Goal: Task Accomplishment & Management: Manage account settings

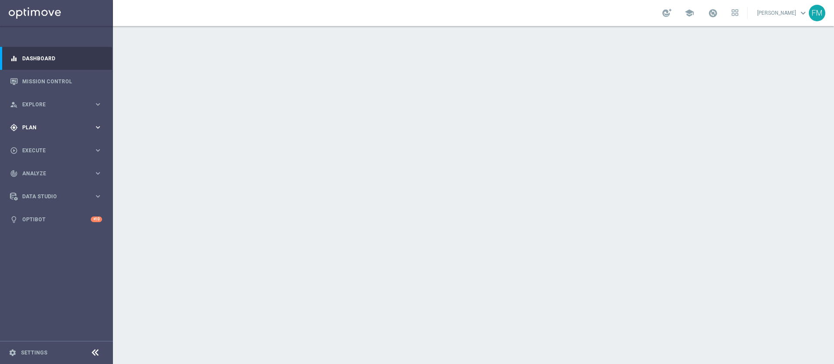
click at [73, 122] on div "gps_fixed Plan keyboard_arrow_right" at bounding box center [56, 127] width 112 height 23
click at [45, 144] on link "Target Groups" at bounding box center [57, 145] width 68 height 7
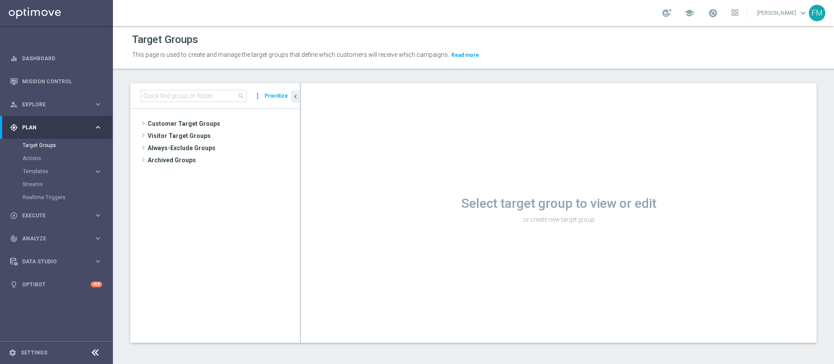
click at [68, 178] on div "Streams" at bounding box center [67, 184] width 89 height 13
drag, startPoint x: 39, startPoint y: 172, endPoint x: 38, endPoint y: 181, distance: 8.7
click at [39, 172] on span "Templates" at bounding box center [54, 171] width 62 height 5
click at [32, 178] on div "Optimail" at bounding box center [69, 184] width 85 height 13
click at [32, 187] on link "Optimail" at bounding box center [58, 184] width 63 height 7
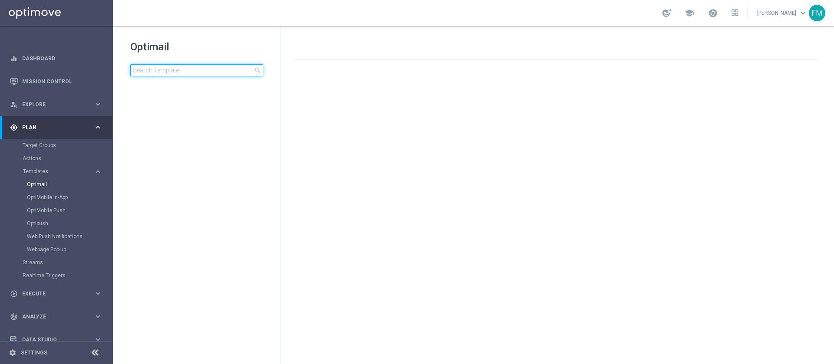
click at [204, 67] on input at bounding box center [196, 70] width 133 height 12
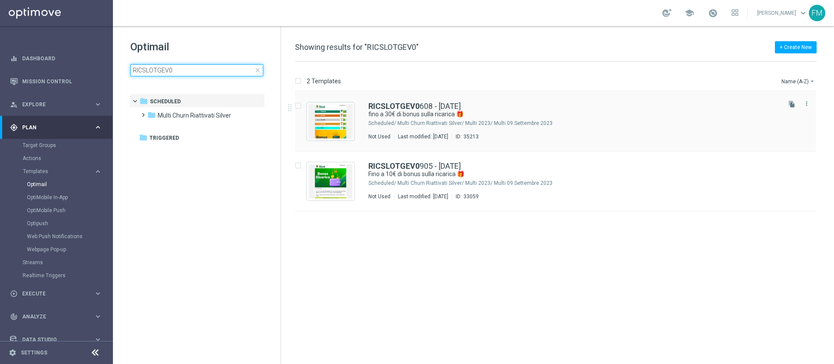
type input "RICSLOTGEV0"
click at [576, 108] on div "RICSLOTGEV0 608 - 2025-08-06" at bounding box center [573, 106] width 411 height 8
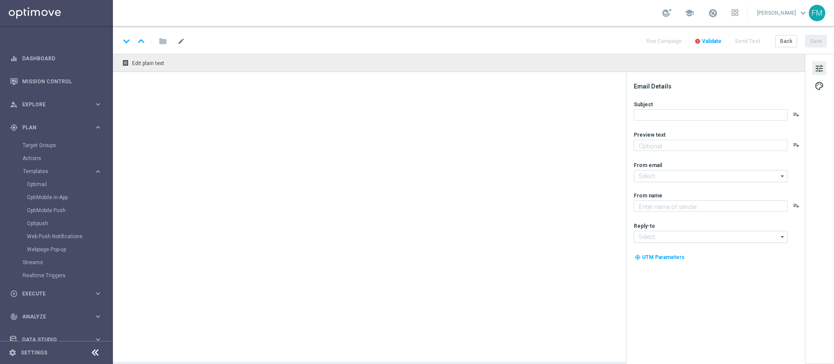
type input "RICSLOTGEV0608 - 2025-08-06"
type textarea "Scopri la nuova promozione 🎯"
type input "newsletter@comunicazioni.sisal.it"
type textarea "Sisal"
type input "info@sisal.it"
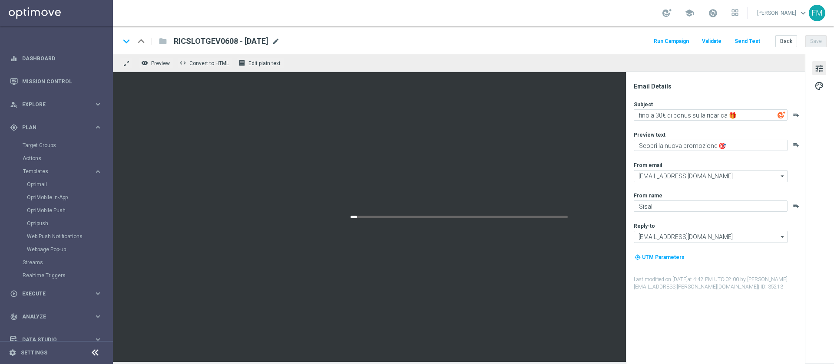
click at [280, 40] on span "mode_edit" at bounding box center [276, 41] width 8 height 8
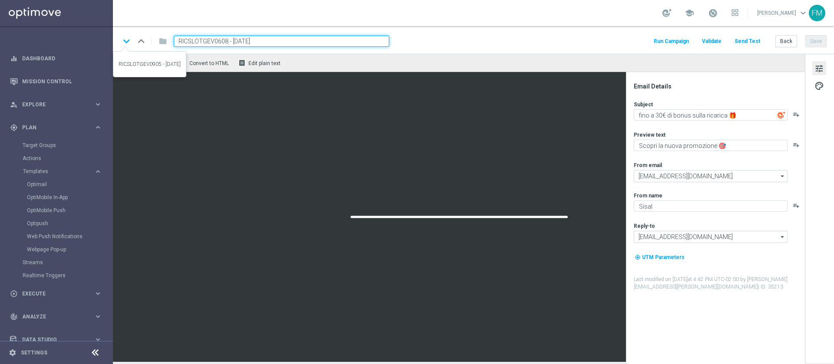
drag, startPoint x: 290, startPoint y: 44, endPoint x: 131, endPoint y: 43, distance: 159.4
click at [131, 43] on div "keyboard_arrow_down keyboard_arrow_up folder RICSLOTGEV0608 - 2025-08-06" at bounding box center [254, 41] width 269 height 11
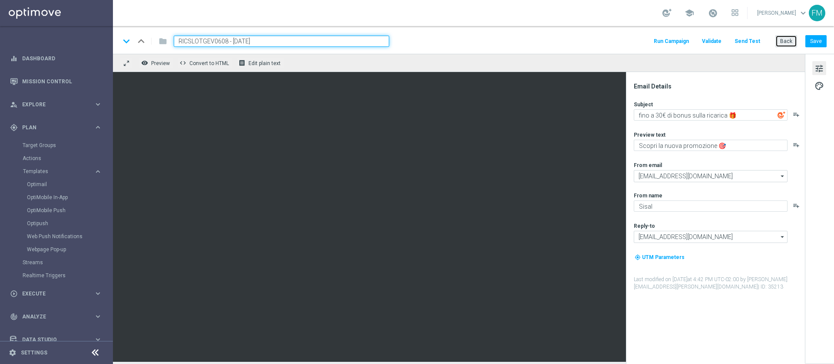
click at [797, 37] on button "Back" at bounding box center [786, 41] width 22 height 12
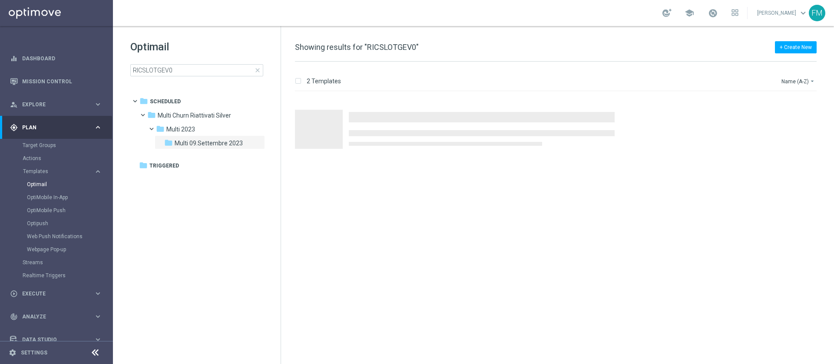
click at [255, 69] on span "close" at bounding box center [257, 70] width 7 height 7
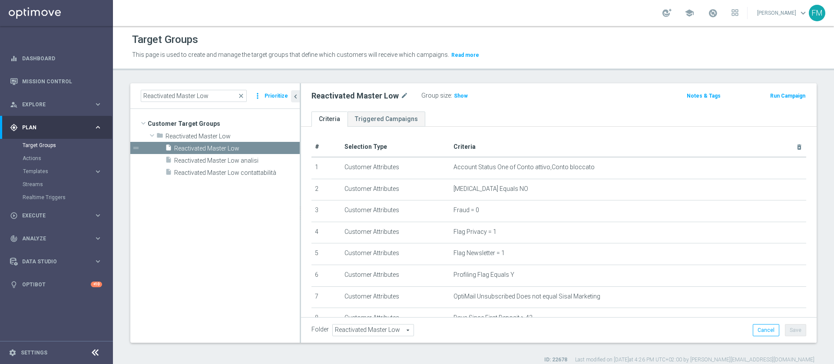
scroll to position [130, 0]
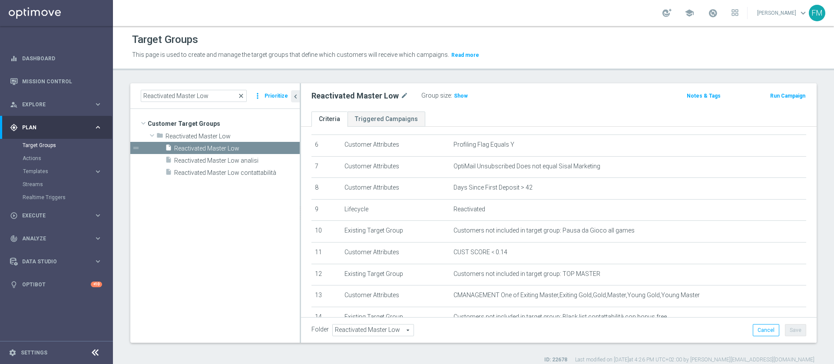
click at [243, 95] on span "close" at bounding box center [241, 95] width 7 height 7
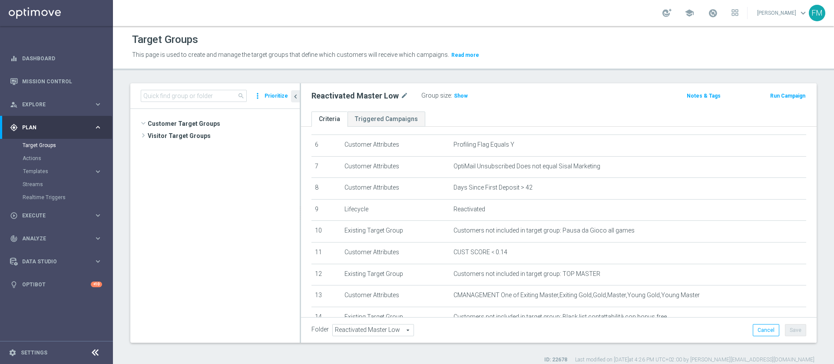
scroll to position [922, 0]
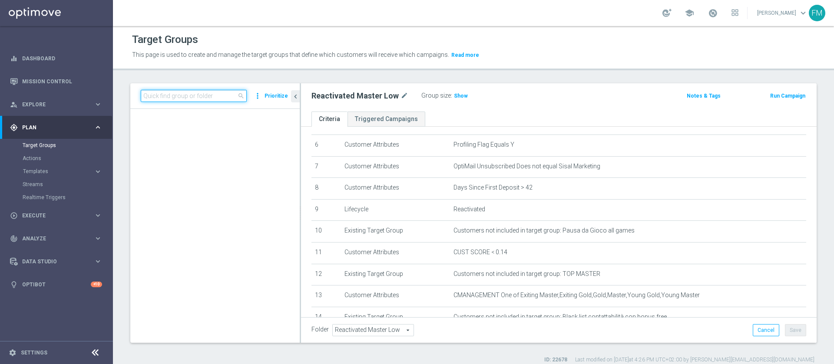
click at [228, 96] on input at bounding box center [194, 96] width 106 height 12
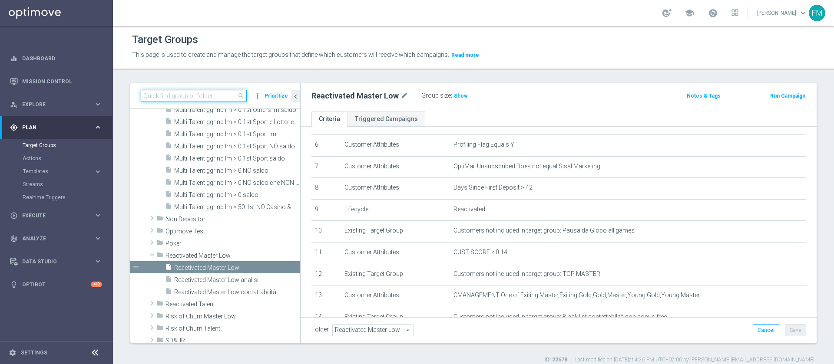
paste input "Churn 0-12M Talent ggr nb > 1000 1st Casino lftime"
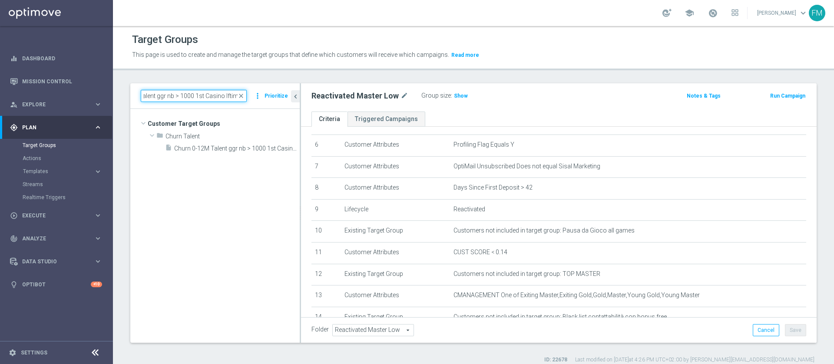
scroll to position [0, 0]
type input "Churn 0-12M Talent ggr nb > 1000 1st Casino lftime"
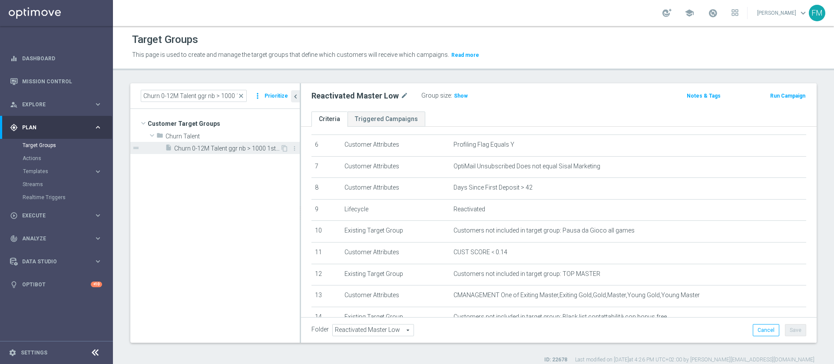
click at [246, 153] on div "insert_drive_file Churn 0-12M Talent ggr nb > 1000 1st Casino lftime" at bounding box center [222, 148] width 115 height 12
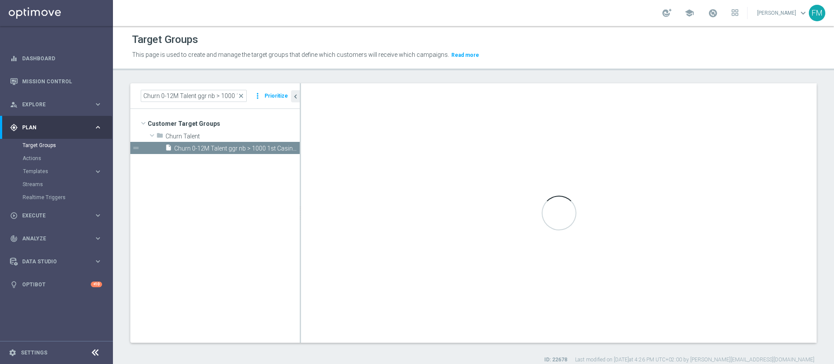
type input "Churn Talent"
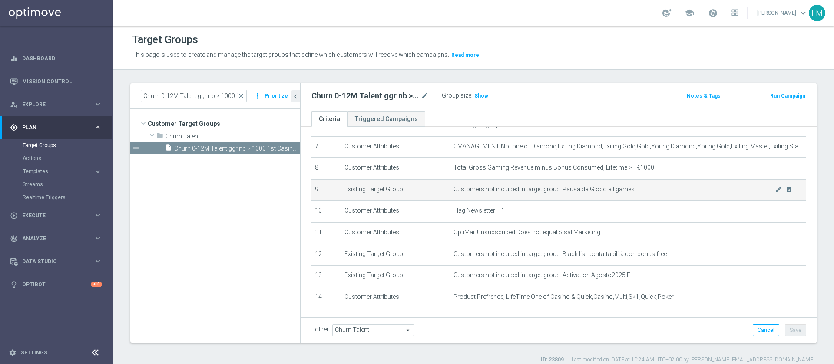
scroll to position [130, 0]
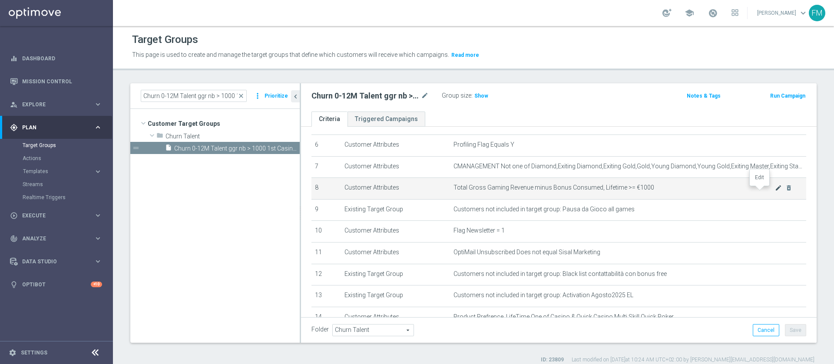
click at [775, 191] on icon "mode_edit" at bounding box center [778, 188] width 7 height 7
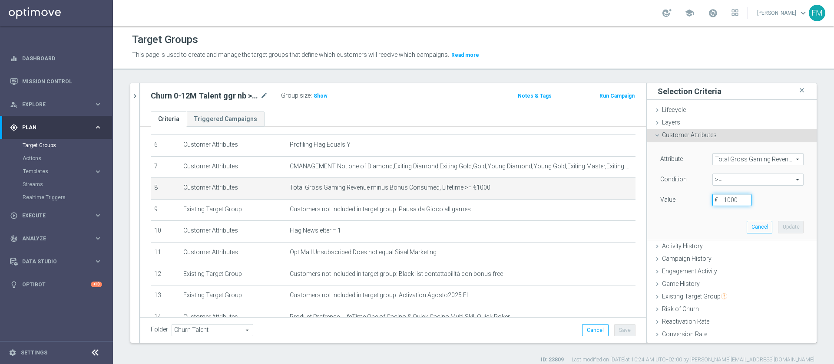
click at [726, 197] on input "1000" at bounding box center [731, 200] width 39 height 12
type input "100"
click at [778, 229] on button "Update" at bounding box center [791, 227] width 26 height 12
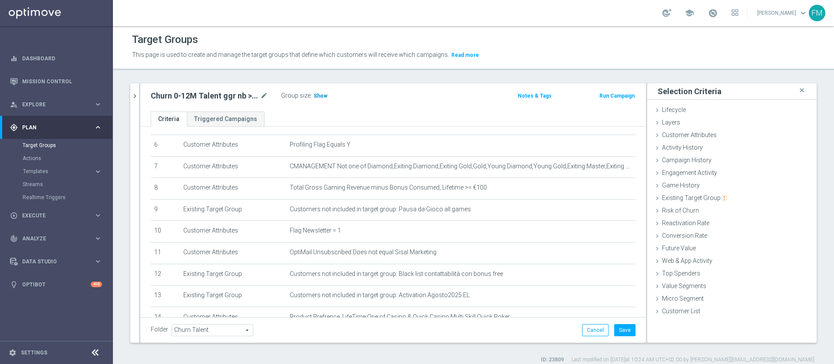
click at [325, 97] on h3 "Show" at bounding box center [321, 96] width 16 height 10
drag, startPoint x: 616, startPoint y: 323, endPoint x: 616, endPoint y: 328, distance: 4.8
click at [616, 328] on div "Folder Churn Talent Churn Talent arrow_drop_down search Cancel Save Saving..." at bounding box center [392, 330] width 505 height 26
click at [616, 328] on button "Save" at bounding box center [624, 330] width 21 height 12
click at [264, 95] on icon "mode_edit" at bounding box center [264, 96] width 8 height 10
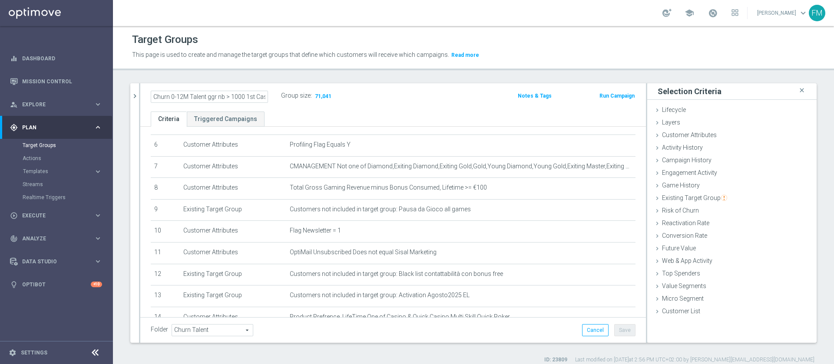
scroll to position [0, 25]
click at [220, 97] on input "Churn 0-12M Talent ggr nb > 1000 1st Casino lftime" at bounding box center [209, 97] width 117 height 12
click at [218, 97] on input "Churn 0-12M Talent ggr nb > 1000 1st Casino lftime" at bounding box center [209, 97] width 117 height 12
type input "Churn 0-12M Talent ggr nb > 100 1st Casino lftime"
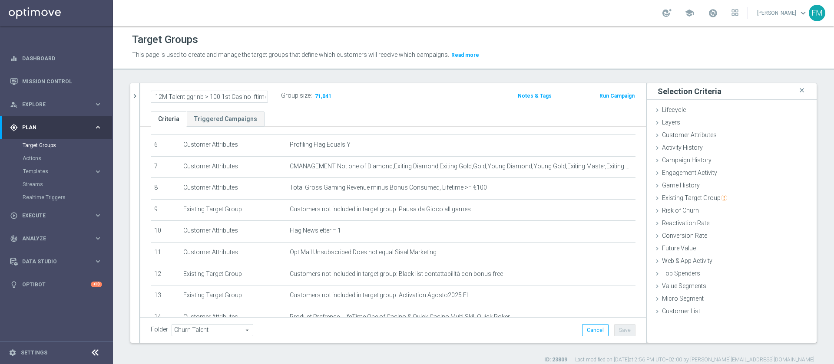
click at [422, 123] on ul "Criteria Triggered Campaigns" at bounding box center [392, 119] width 505 height 15
click at [617, 336] on button "Save" at bounding box center [624, 330] width 21 height 12
click at [136, 101] on button "chevron_right" at bounding box center [134, 96] width 9 height 26
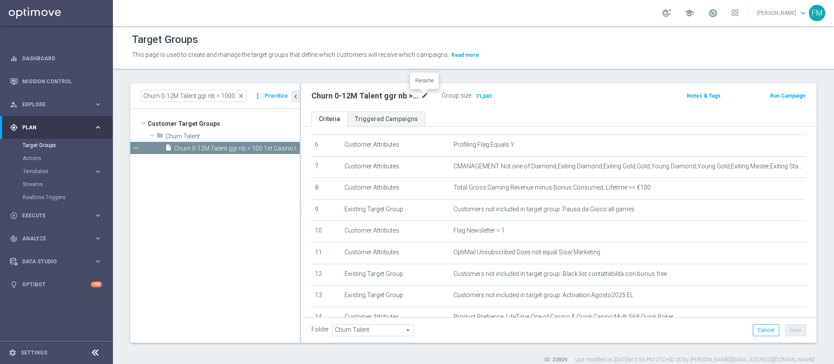
click at [425, 93] on icon "mode_edit" at bounding box center [425, 96] width 8 height 10
click at [244, 95] on span "close" at bounding box center [241, 95] width 7 height 7
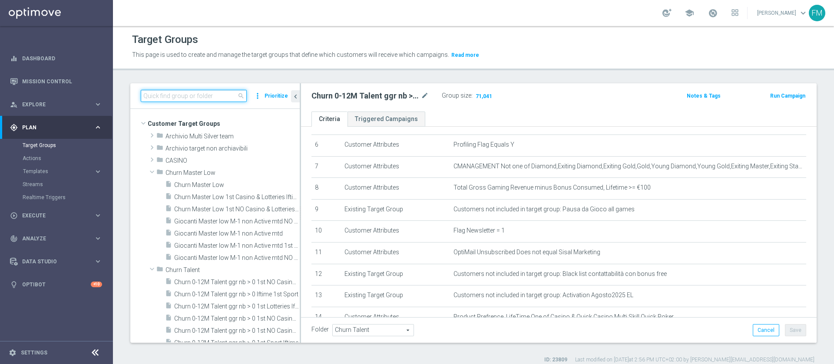
click at [231, 98] on input at bounding box center [194, 96] width 106 height 12
paste input "Churn 0-12M Talent ggr nb tra 0 e 1000 lftime 1st Casino"
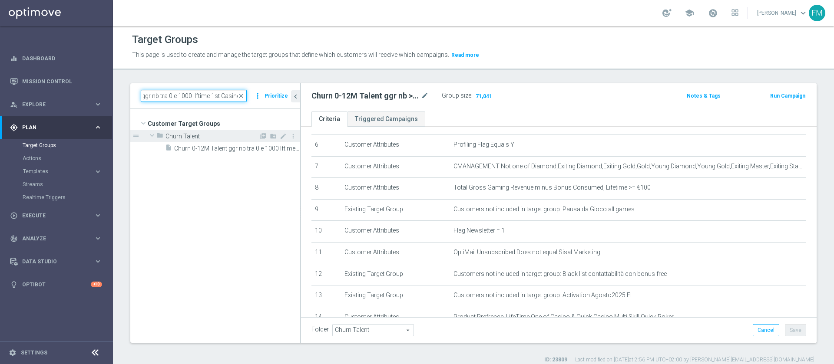
type input "Churn 0-12M Talent ggr nb tra 0 e 1000 lftime 1st Casino"
click at [257, 141] on div "folder Churn Talent" at bounding box center [207, 136] width 102 height 12
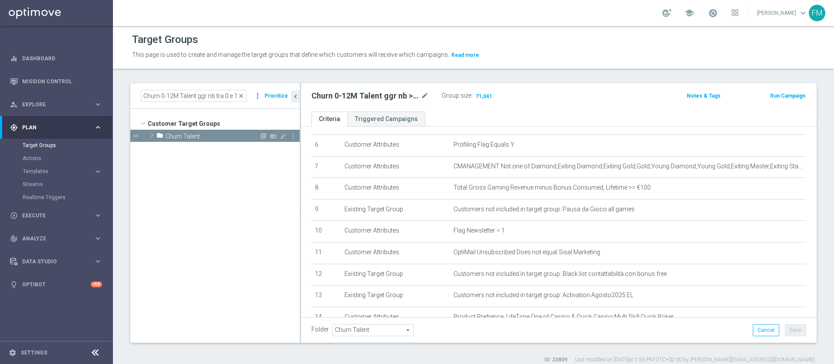
click at [257, 141] on div "folder Churn Talent" at bounding box center [207, 136] width 102 height 12
click at [153, 135] on span at bounding box center [152, 135] width 9 height 10
click at [211, 145] on span "Churn 0-12M Talent ggr nb tra 0 e 1000 lftime 1st Casino" at bounding box center [227, 148] width 106 height 7
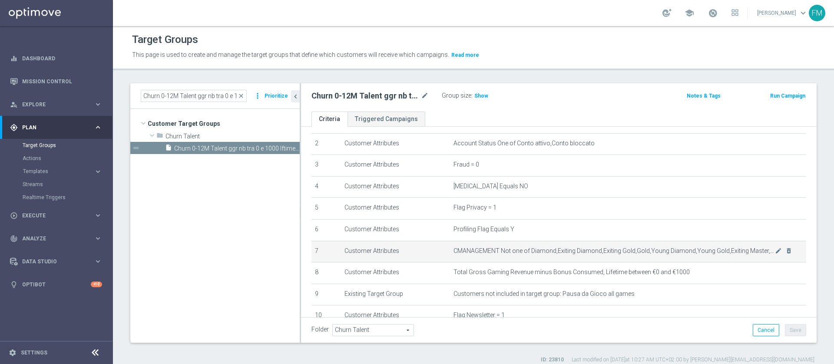
scroll to position [66, 0]
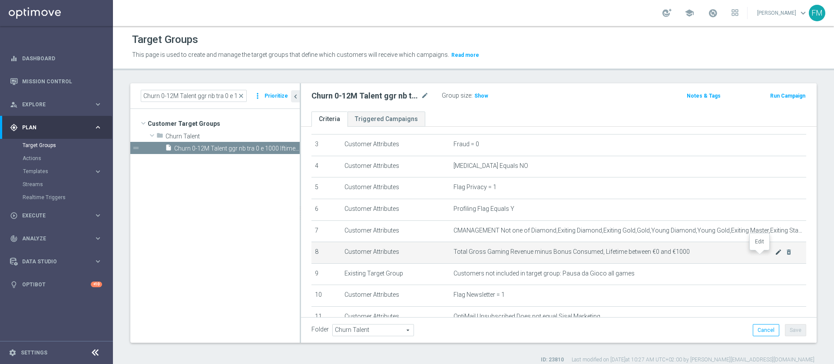
click at [775, 255] on icon "mode_edit" at bounding box center [778, 252] width 7 height 7
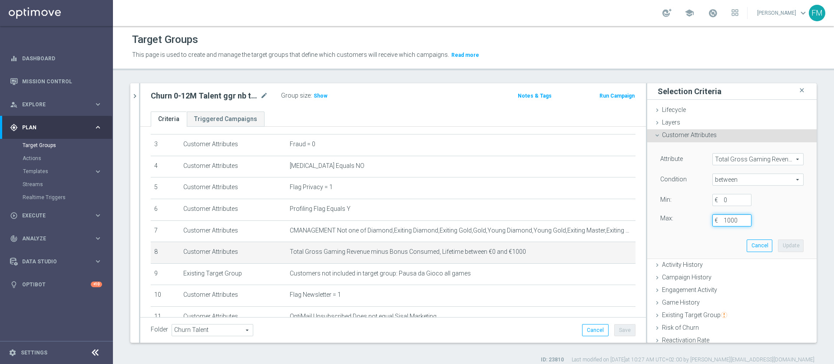
click at [723, 218] on input "1000" at bounding box center [731, 221] width 39 height 12
type input "100"
click at [778, 245] on button "Update" at bounding box center [791, 246] width 26 height 12
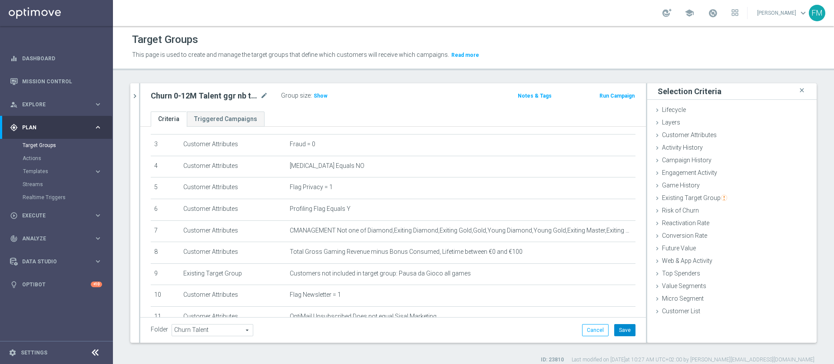
click at [622, 329] on button "Save" at bounding box center [624, 330] width 21 height 12
click at [316, 93] on span "Show" at bounding box center [321, 96] width 14 height 6
click at [268, 92] on div "Churn 0-12M Talent ggr nb tra 0 e 1000 lftime 1st Casino mode_edit" at bounding box center [216, 96] width 130 height 12
click at [264, 98] on icon "mode_edit" at bounding box center [264, 96] width 8 height 10
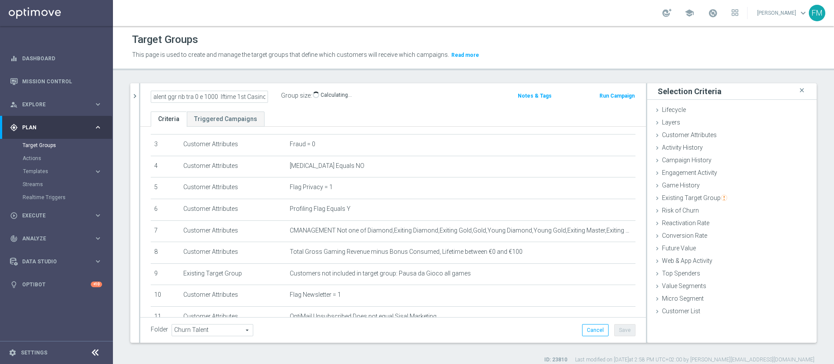
click at [218, 95] on input "Churn 0-12M Talent ggr nb tra 0 e 1000 lftime 1st Casino" at bounding box center [209, 97] width 117 height 12
type input "Churn 0-12M Talent ggr nb tra 0 e 100 lftime 1st Casino"
click at [372, 112] on ul "Criteria Triggered Campaigns" at bounding box center [392, 119] width 505 height 15
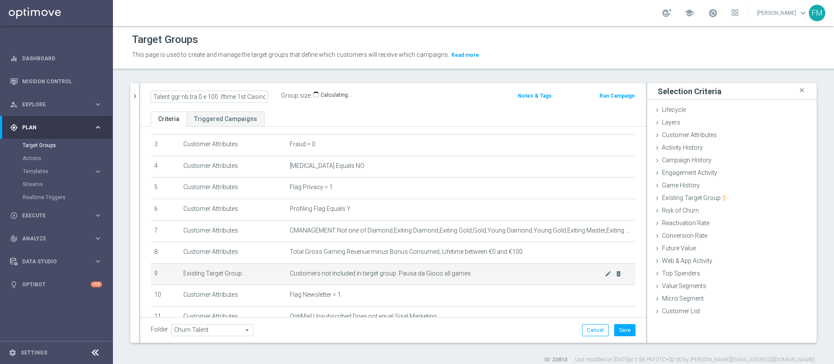
scroll to position [0, 0]
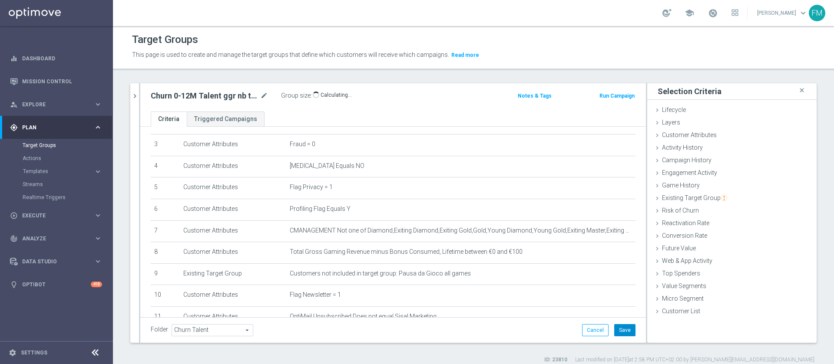
click at [617, 329] on button "Save" at bounding box center [624, 330] width 21 height 12
click at [262, 95] on icon "mode_edit" at bounding box center [264, 96] width 8 height 10
